Goal: Transaction & Acquisition: Purchase product/service

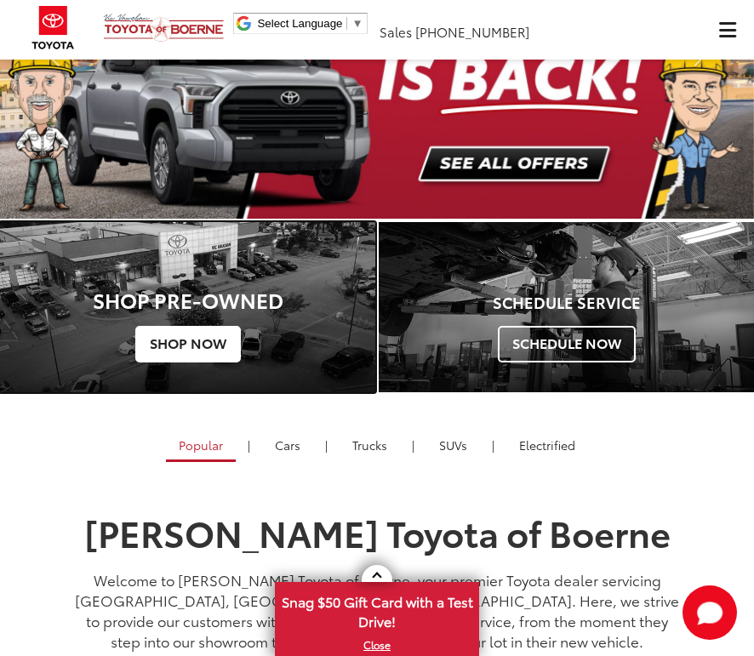
click at [196, 349] on span "Shop Now" at bounding box center [188, 344] width 106 height 36
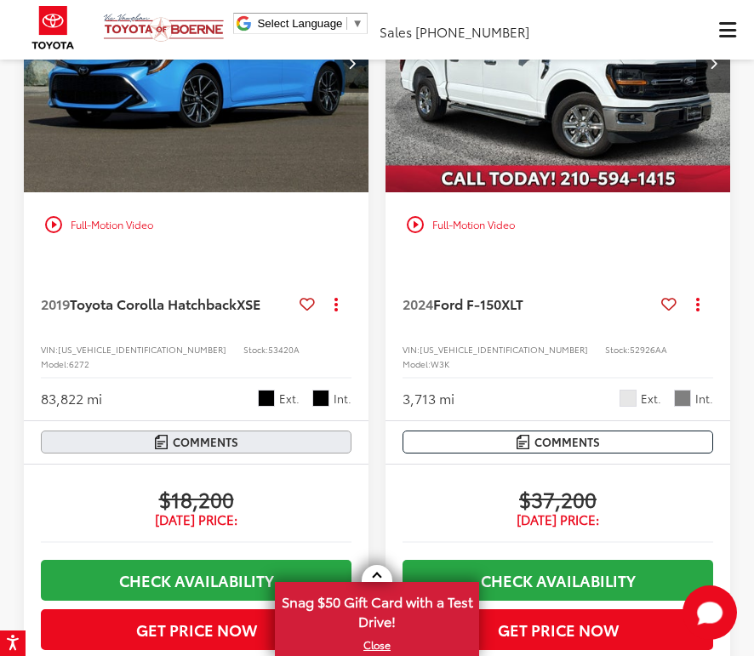
scroll to position [2170, 0]
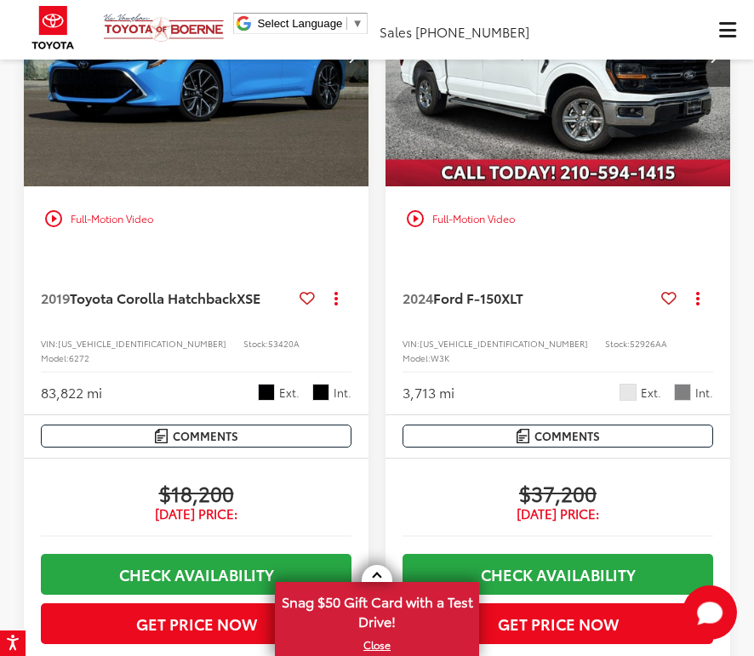
click at [356, 87] on button "Next image" at bounding box center [352, 57] width 34 height 60
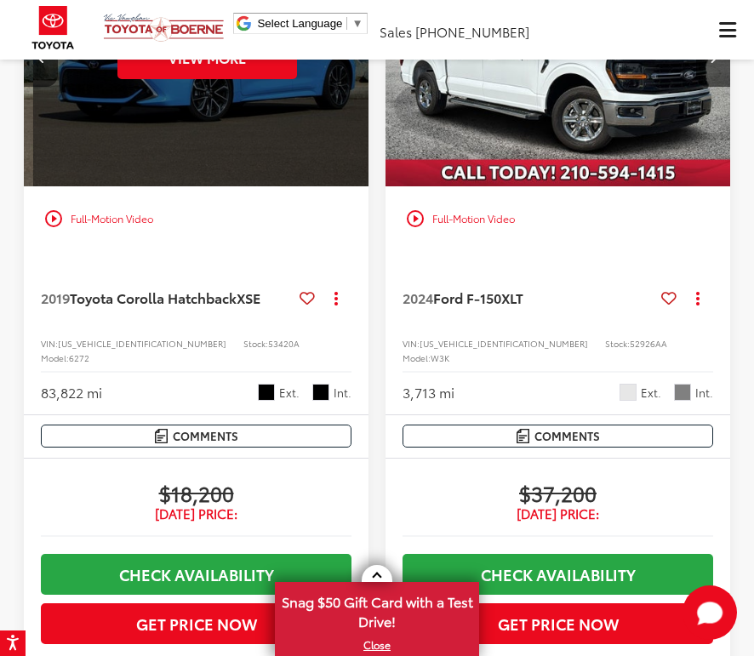
scroll to position [0, 695]
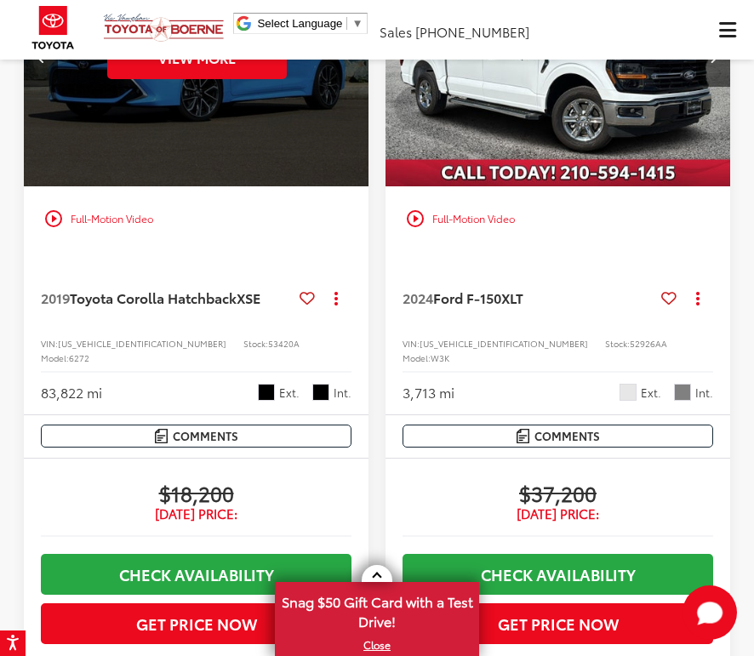
click at [356, 175] on div "View More" at bounding box center [196, 58] width 347 height 260
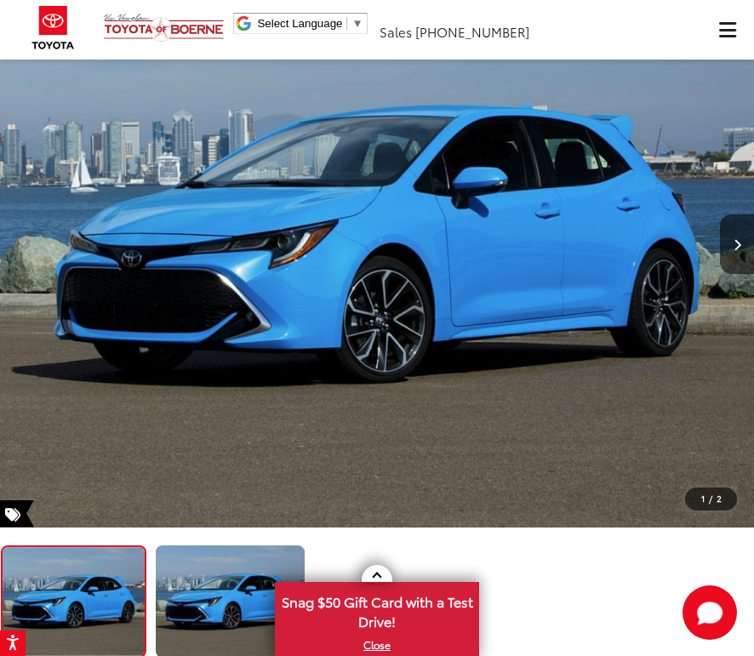
scroll to position [192, 0]
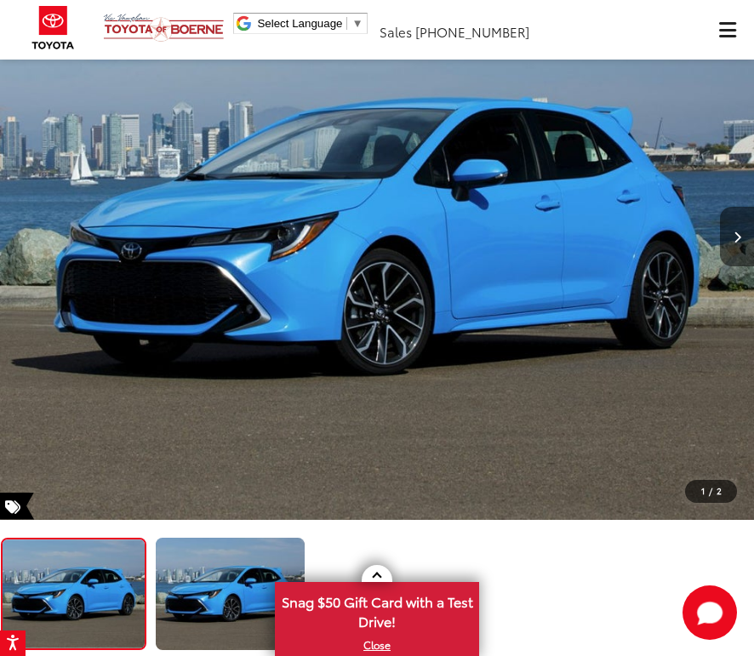
click at [744, 238] on button "Next image" at bounding box center [737, 237] width 34 height 60
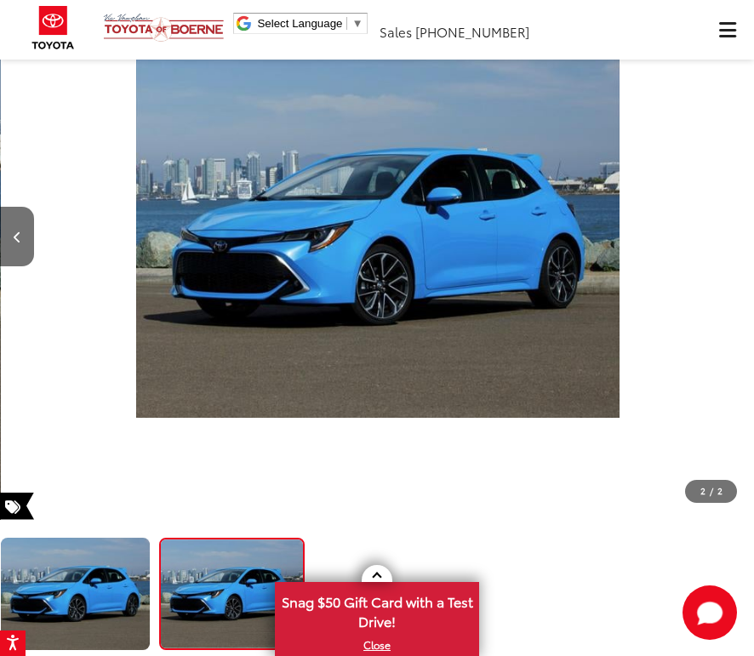
scroll to position [0, 754]
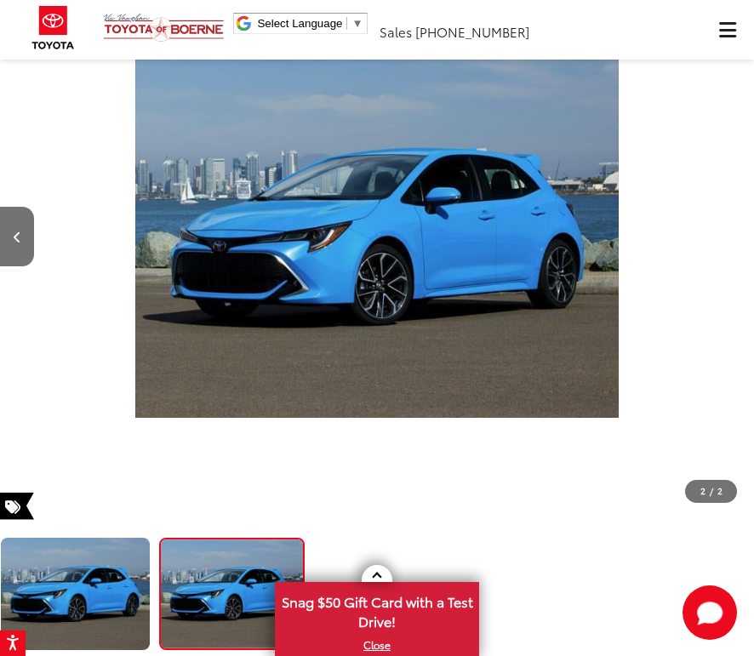
click at [744, 238] on div at bounding box center [697, 237] width 113 height 566
click at [730, 241] on div at bounding box center [697, 237] width 113 height 566
click at [25, 249] on button "Previous image" at bounding box center [17, 237] width 34 height 60
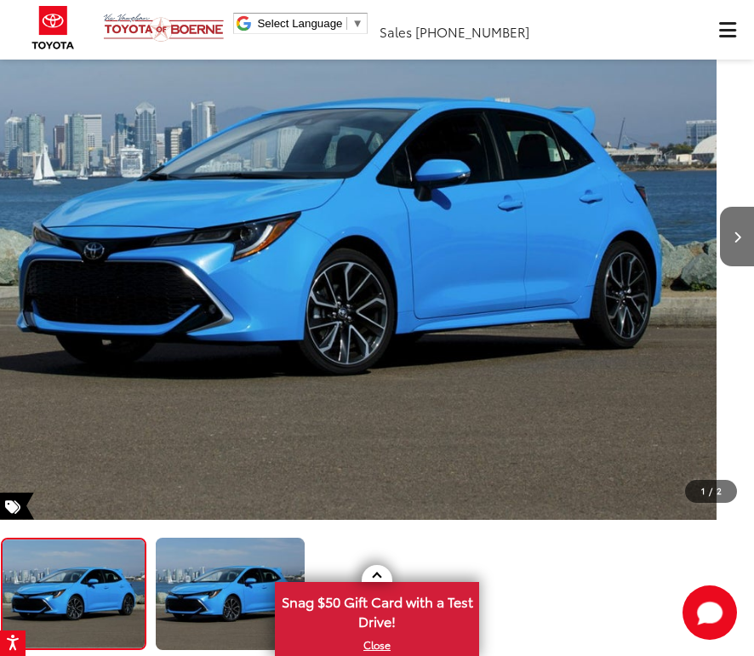
scroll to position [0, 0]
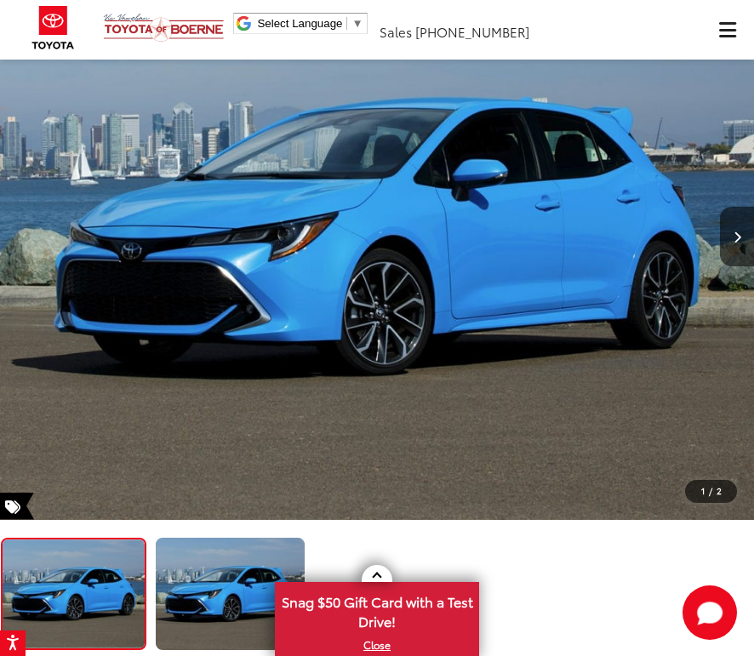
click at [30, 255] on div at bounding box center [56, 237] width 113 height 566
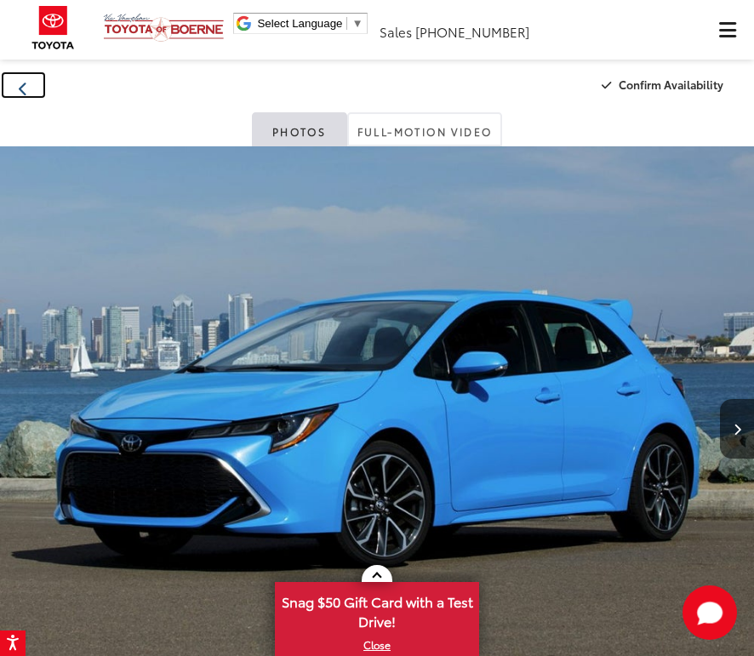
click at [21, 87] on icon "Back" at bounding box center [23, 89] width 9 height 14
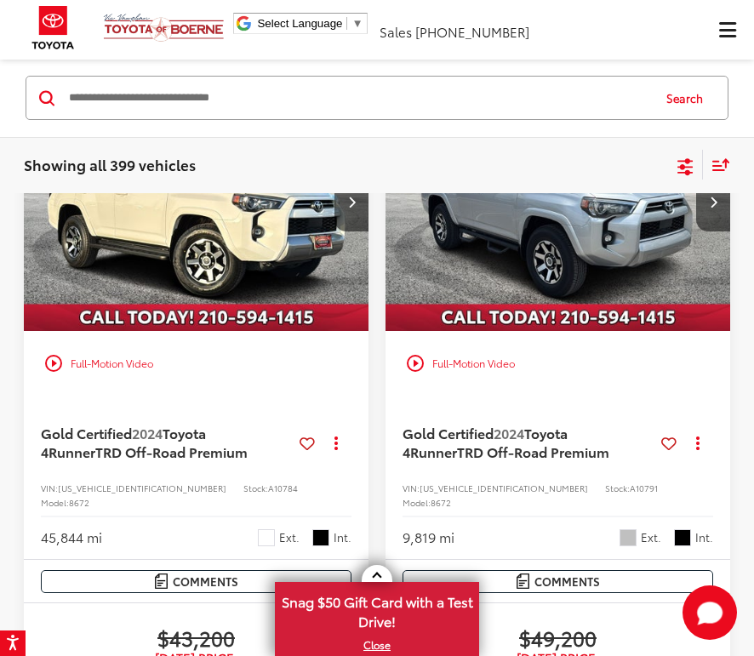
scroll to position [2853, 0]
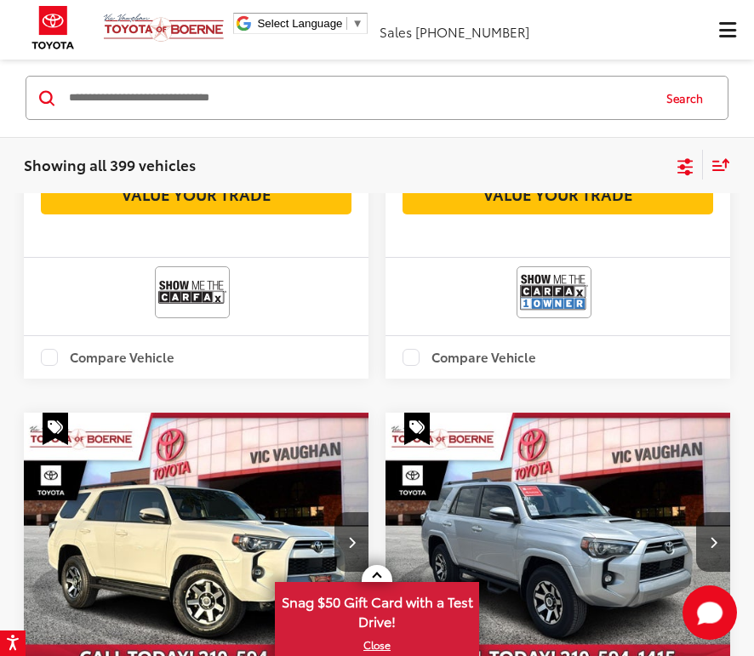
click at [163, 92] on input "Search by Make, Model, or Keyword" at bounding box center [358, 98] width 583 height 41
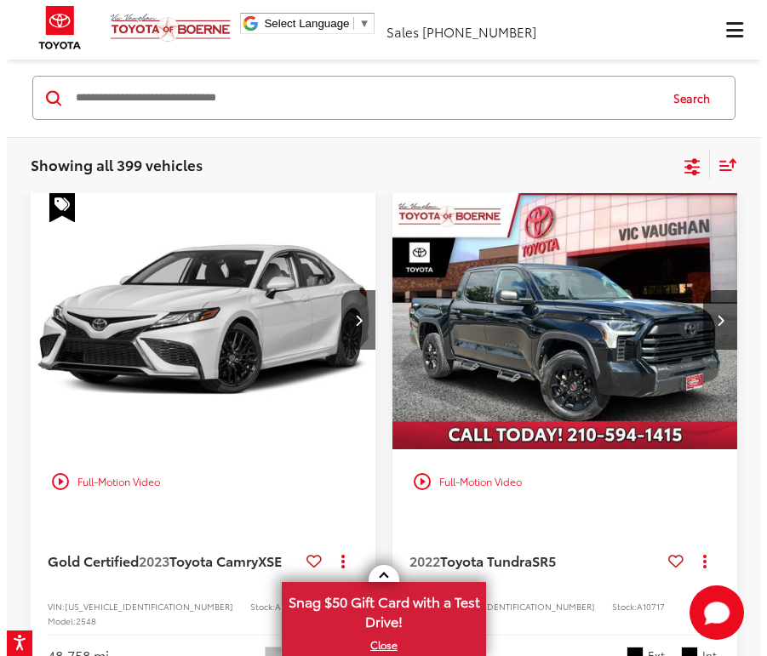
scroll to position [0, 0]
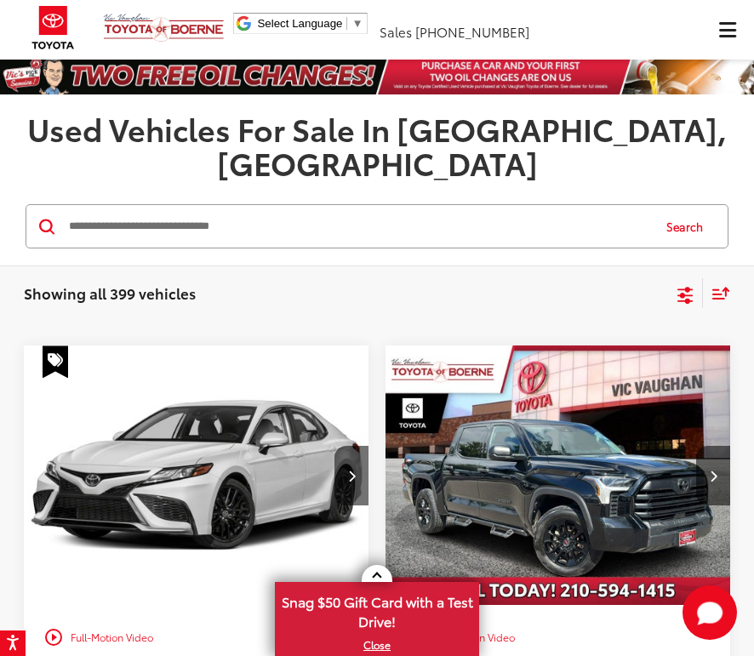
click at [735, 31] on span "Click to show site navigation" at bounding box center [727, 30] width 17 height 1
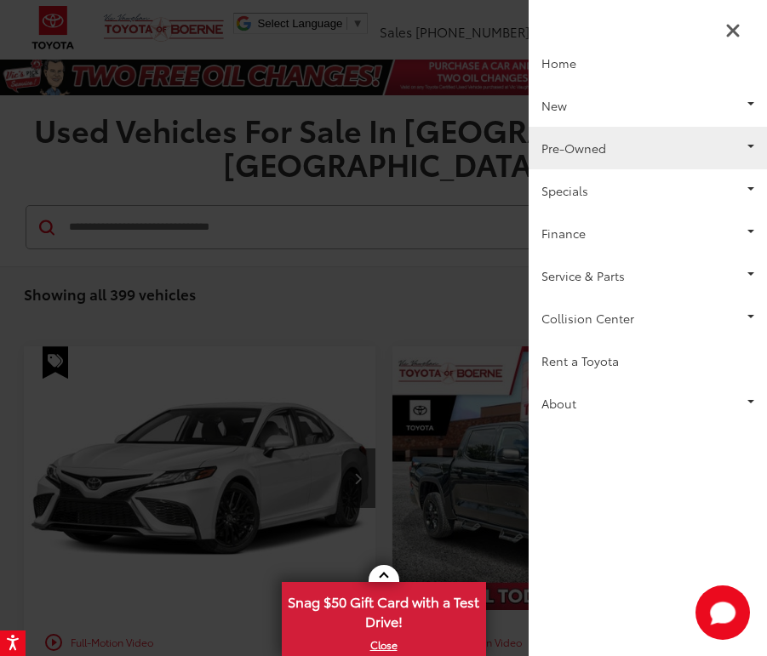
click at [604, 155] on link "Pre-Owned" at bounding box center [648, 148] width 238 height 43
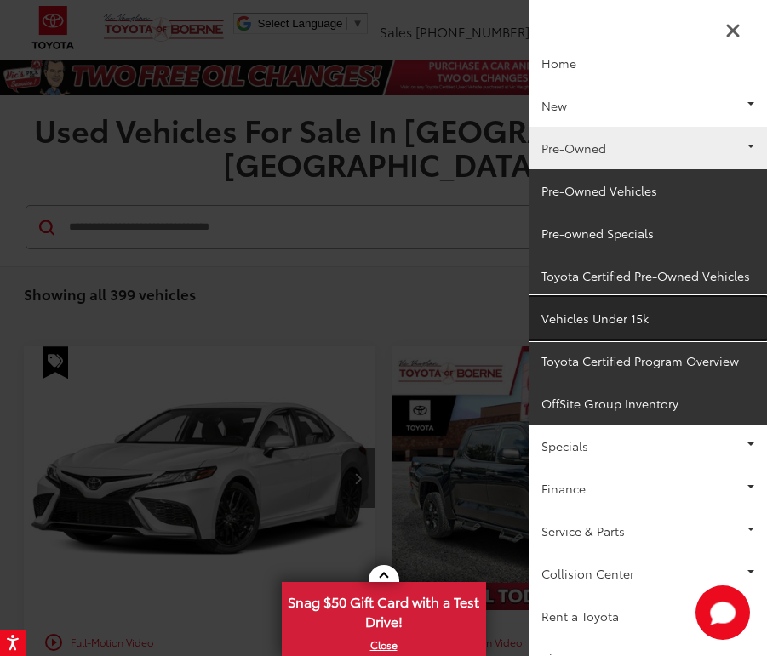
click at [616, 322] on link "Vehicles Under 15k" at bounding box center [648, 318] width 238 height 43
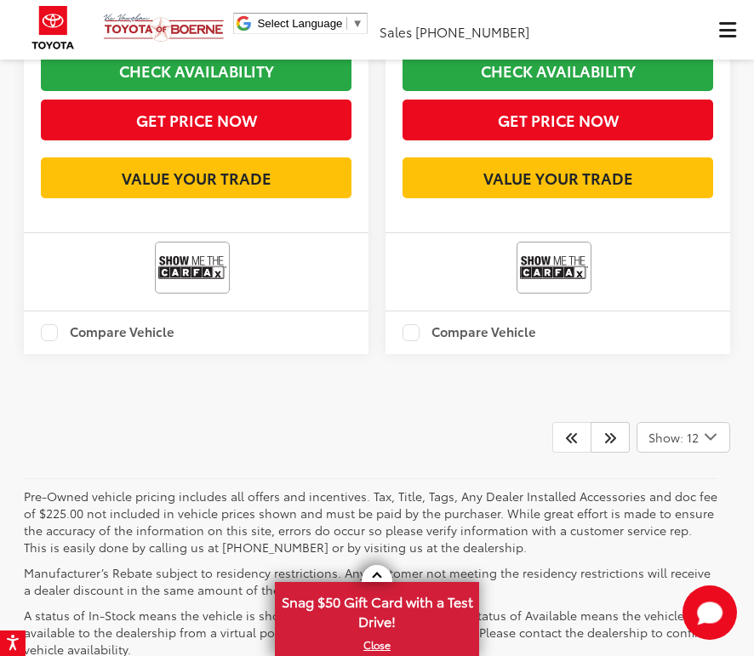
scroll to position [5448, 0]
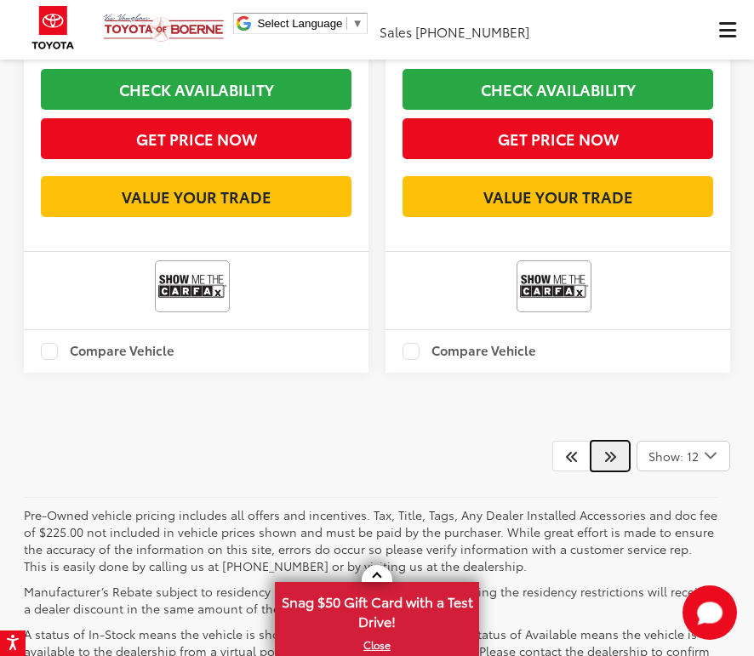
click at [612, 449] on icon "Next" at bounding box center [611, 456] width 14 height 14
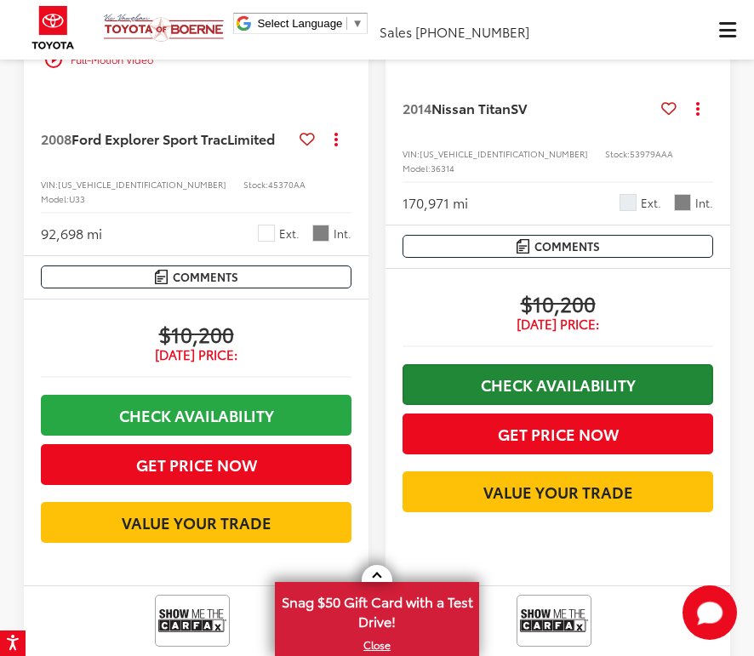
scroll to position [5437, 0]
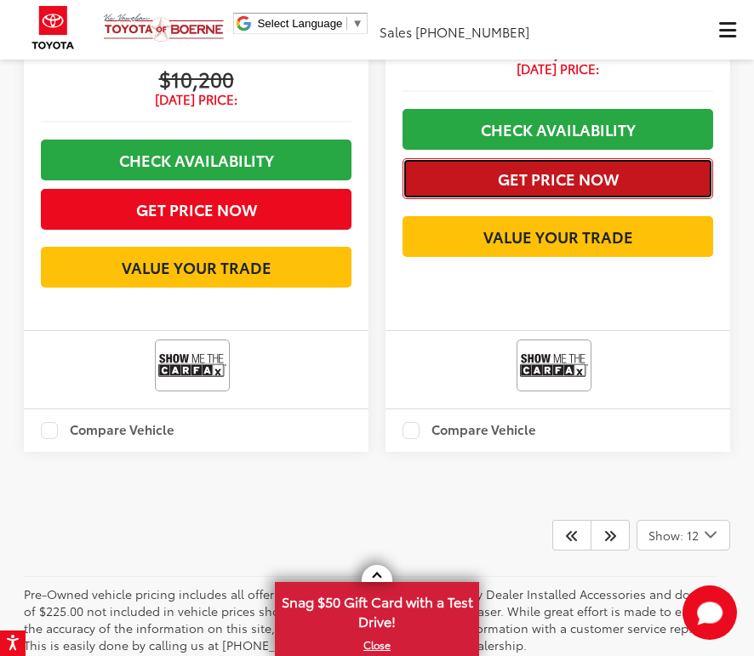
click at [614, 199] on button "Get Price Now" at bounding box center [558, 178] width 311 height 41
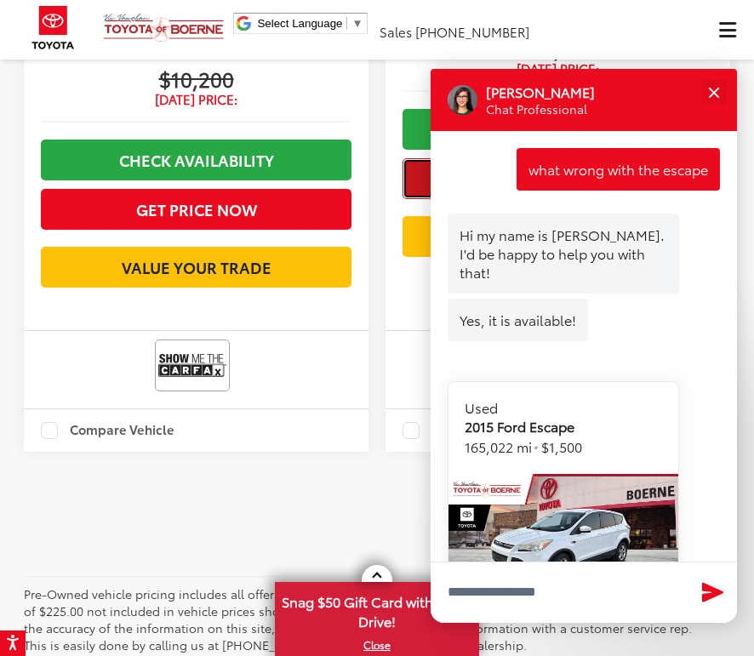
scroll to position [831, 0]
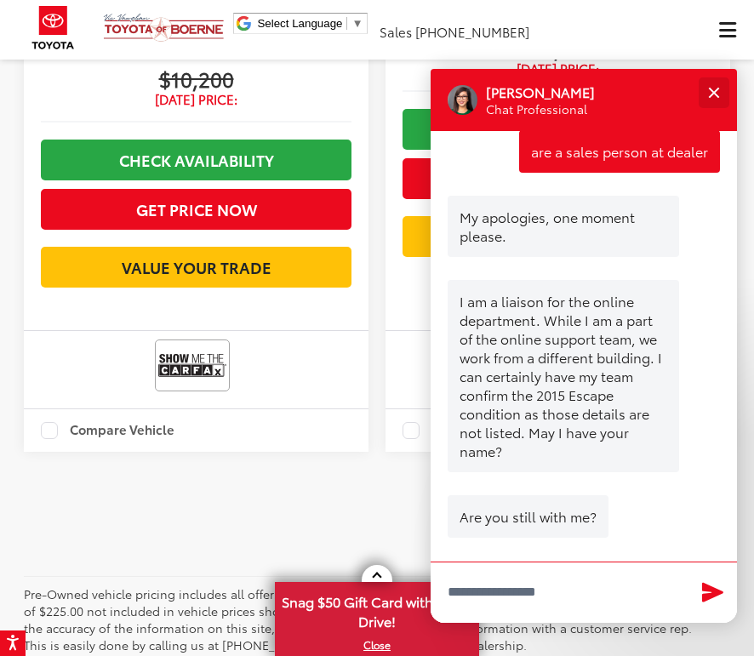
click at [716, 89] on div "Close" at bounding box center [713, 92] width 11 height 11
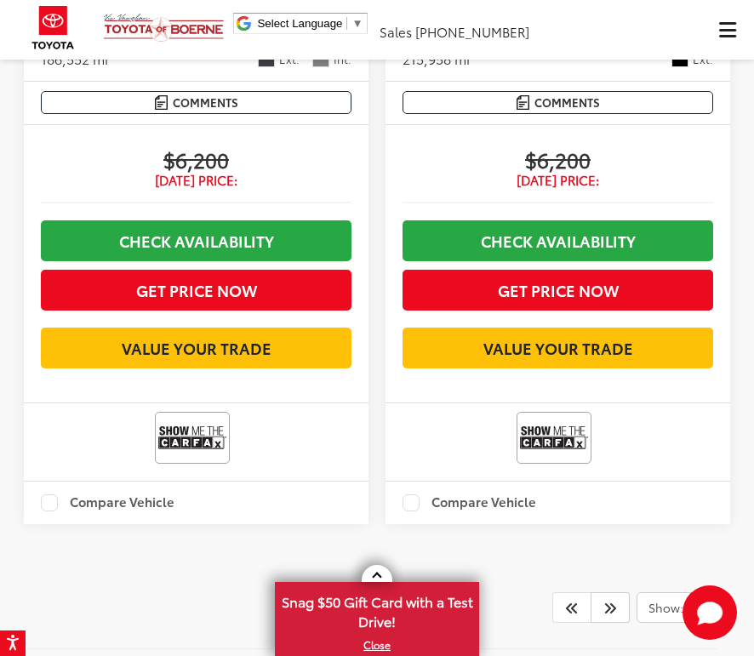
scroll to position [5744, 0]
